Goal: Task Accomplishment & Management: Manage account settings

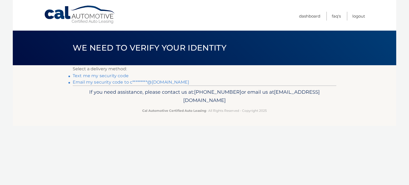
click at [124, 82] on link "Email my security code to c*********@[DOMAIN_NAME]" at bounding box center [131, 82] width 116 height 5
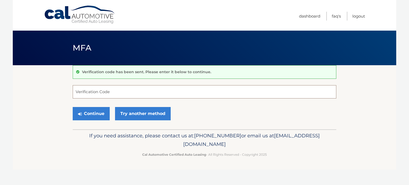
click at [206, 94] on input "Verification Code" at bounding box center [205, 91] width 264 height 13
type input "738742"
click at [97, 115] on button "Continue" at bounding box center [91, 113] width 37 height 13
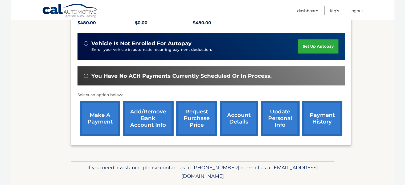
scroll to position [133, 0]
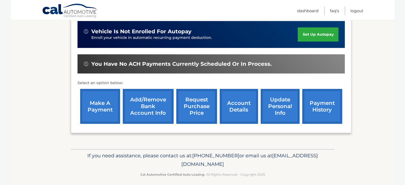
click at [104, 106] on link "make a payment" at bounding box center [100, 106] width 40 height 35
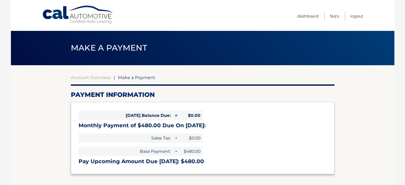
select select "YzllOWJiOGUtNmJkMi00MDUxLThhODUtYjEyZTA5MDJiNmRi"
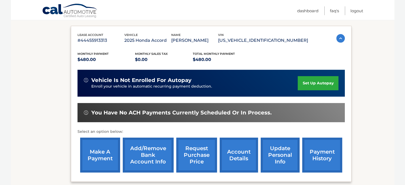
scroll to position [100, 0]
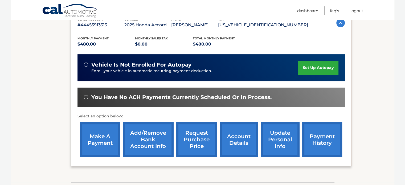
click at [323, 136] on link "payment history" at bounding box center [322, 139] width 40 height 35
